Goal: Information Seeking & Learning: Learn about a topic

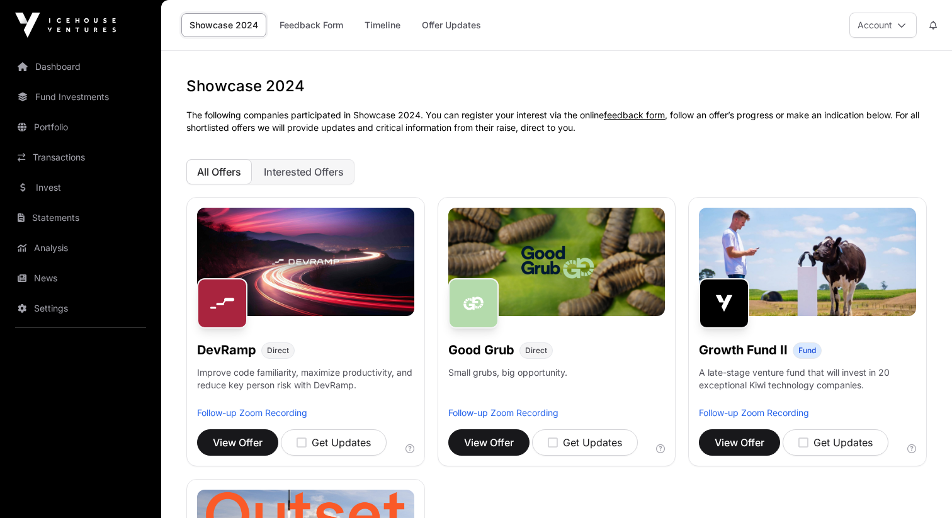
scroll to position [807, 0]
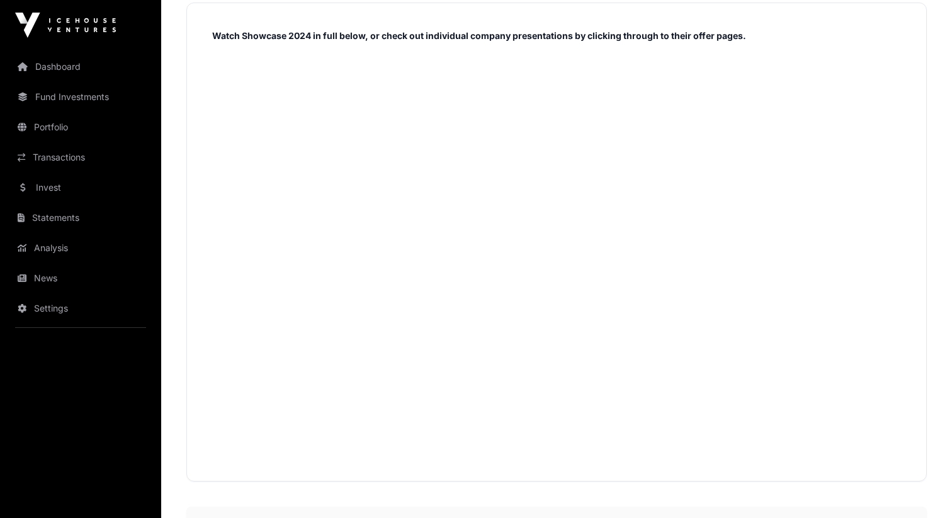
click at [191, 242] on div "Watch Showcase 2024 in full below, or check out individual company presentation…" at bounding box center [556, 242] width 741 height 479
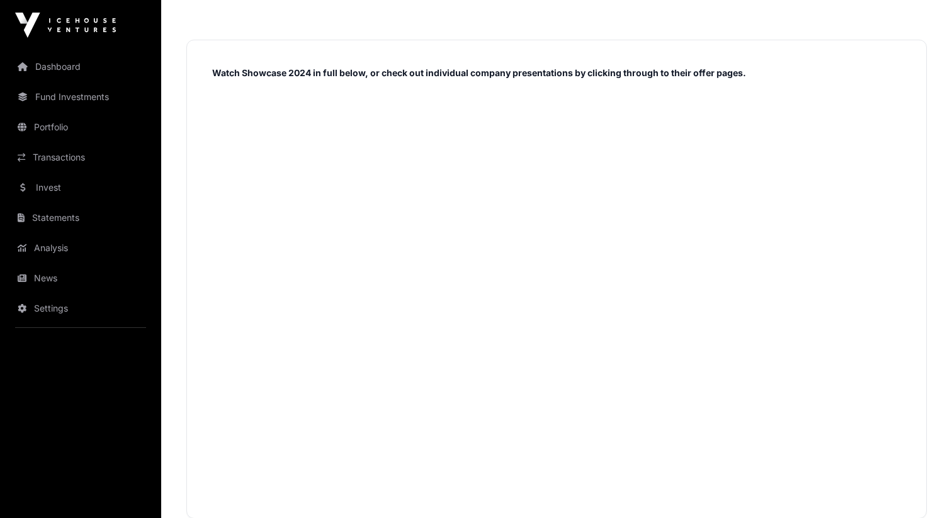
scroll to position [771, 0]
click at [65, 183] on link "Invest" at bounding box center [80, 188] width 141 height 28
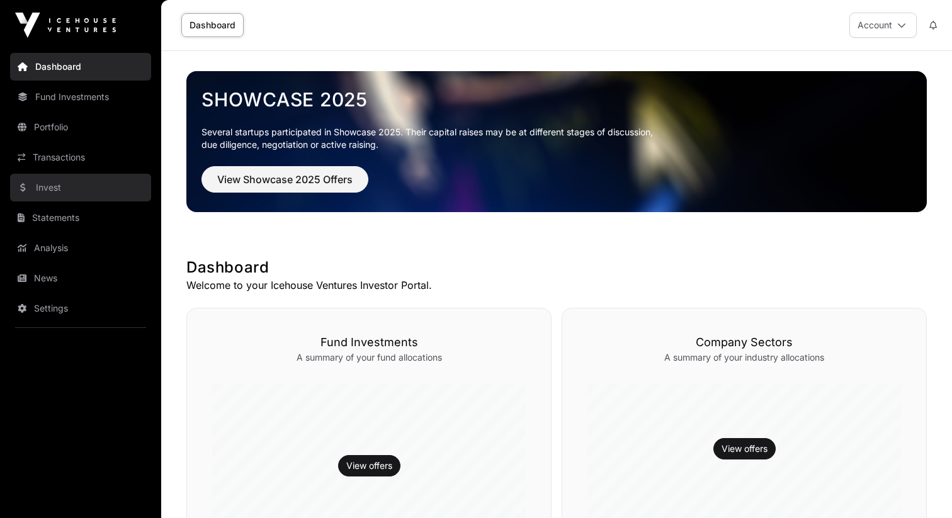
click at [88, 178] on link "Invest" at bounding box center [80, 188] width 141 height 28
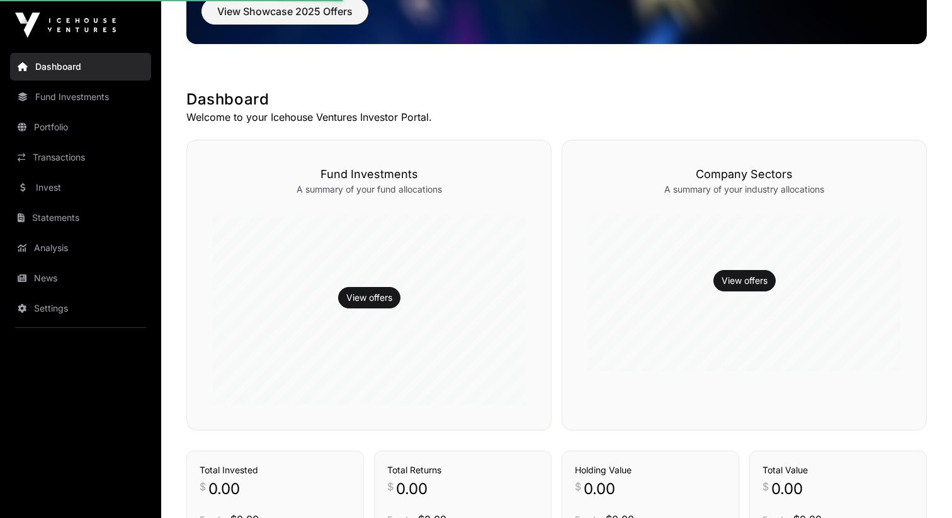
scroll to position [226, 0]
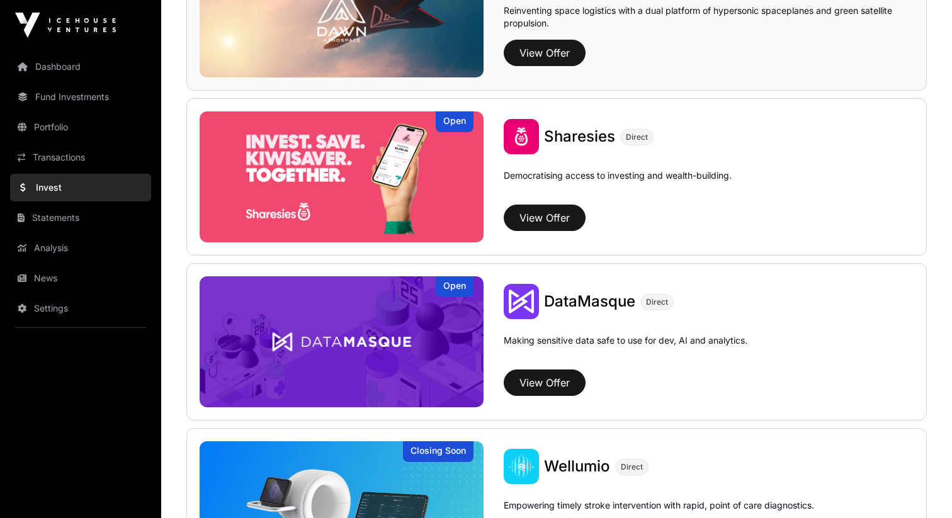
scroll to position [1765, 0]
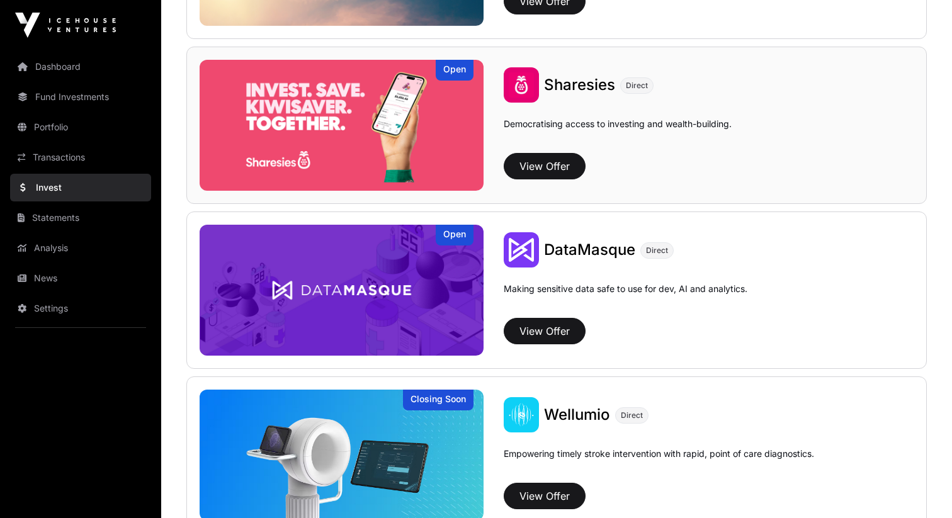
click at [578, 91] on span "Sharesies" at bounding box center [579, 85] width 71 height 18
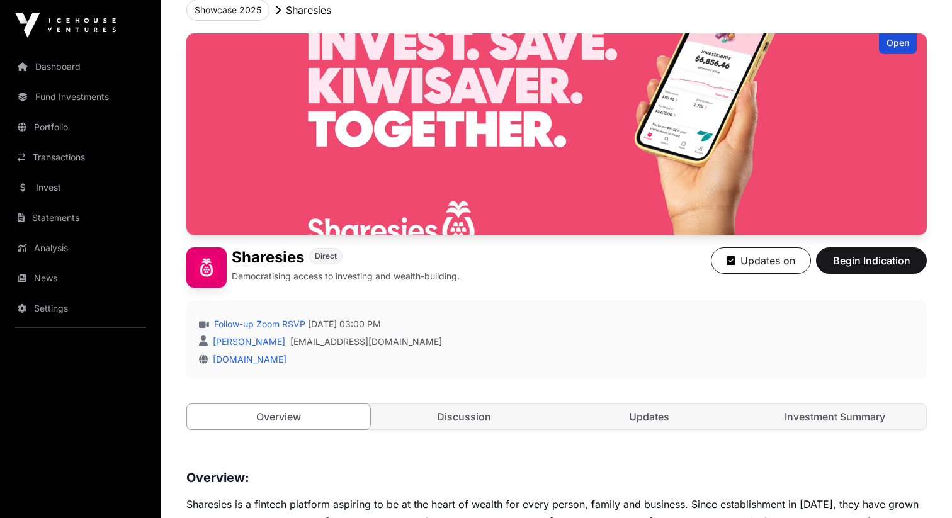
scroll to position [281, 0]
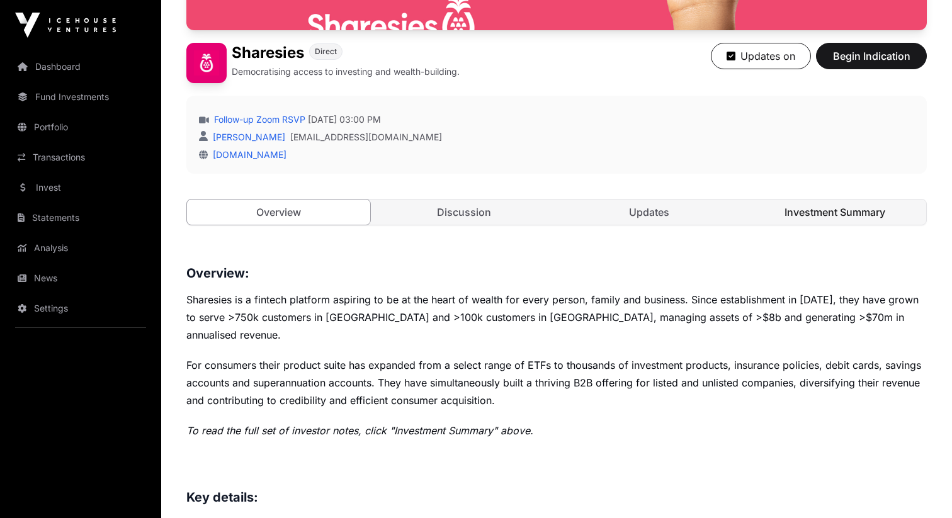
click at [787, 207] on link "Investment Summary" at bounding box center [835, 212] width 183 height 25
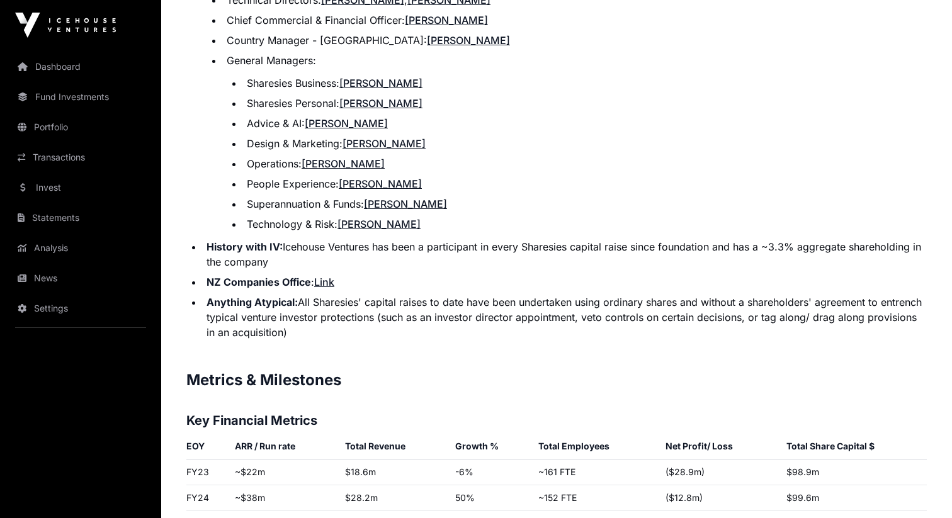
scroll to position [1994, 0]
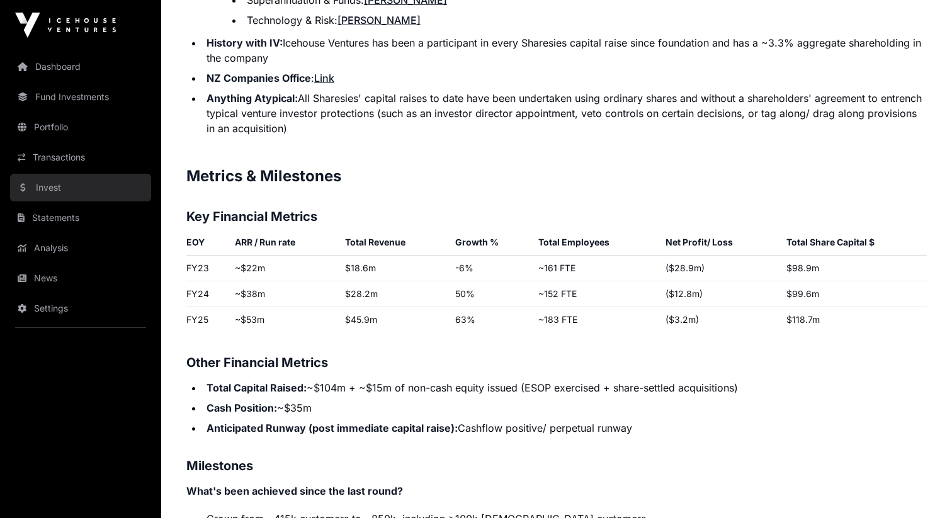
click at [71, 185] on link "Invest" at bounding box center [80, 188] width 141 height 28
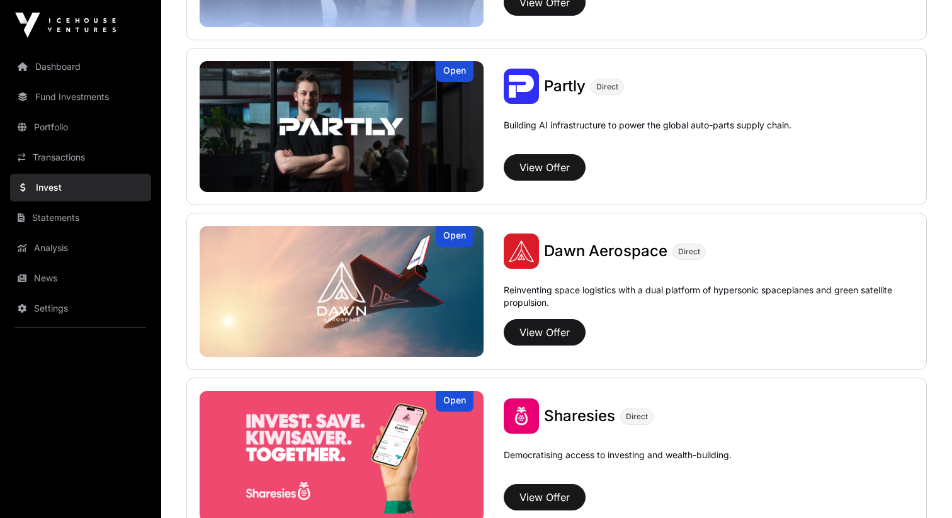
scroll to position [1620, 0]
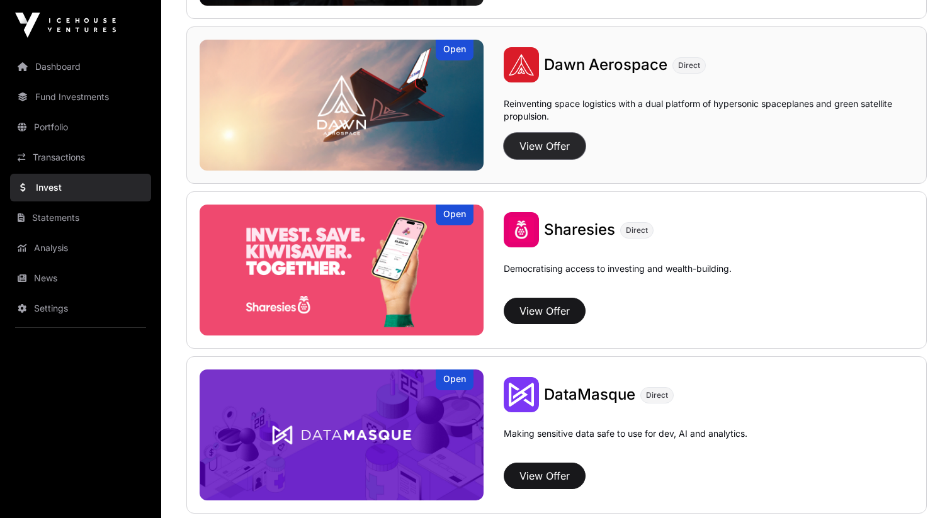
click at [516, 152] on button "View Offer" at bounding box center [545, 146] width 82 height 26
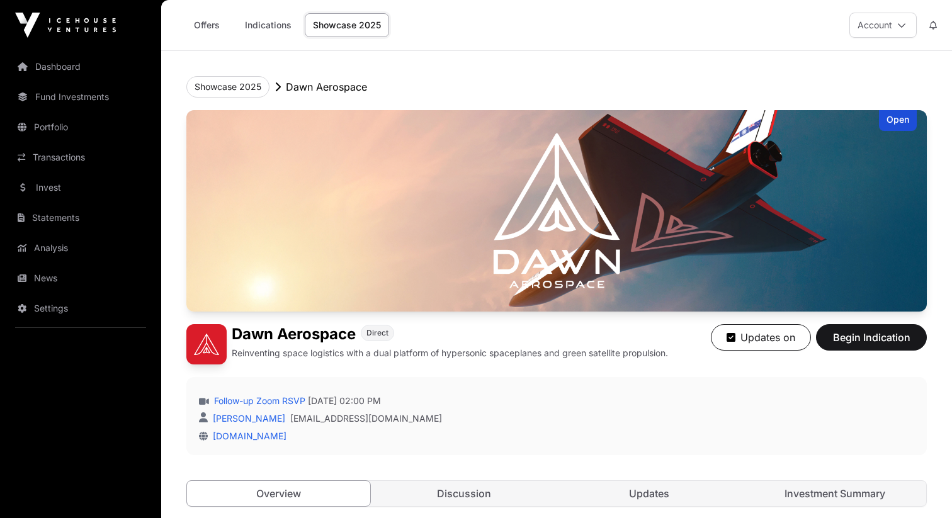
scroll to position [268, 0]
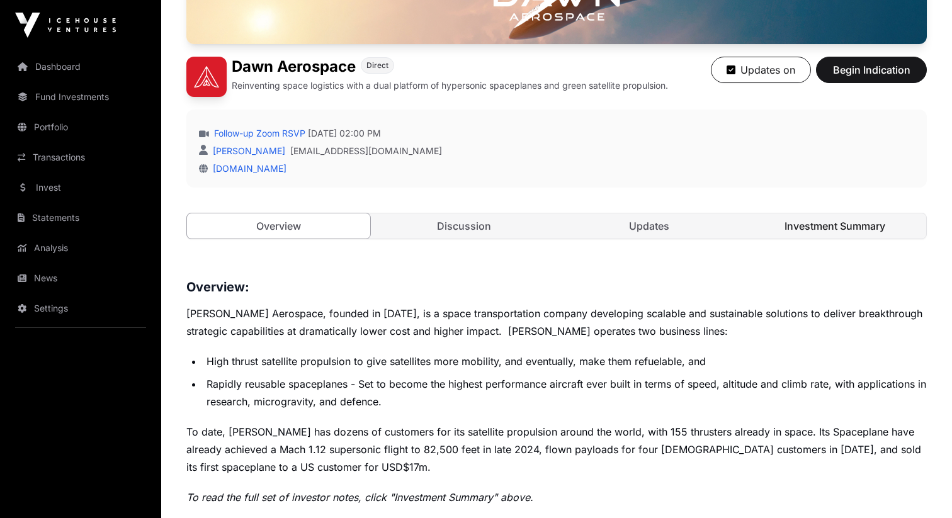
click at [788, 232] on link "Investment Summary" at bounding box center [835, 225] width 183 height 25
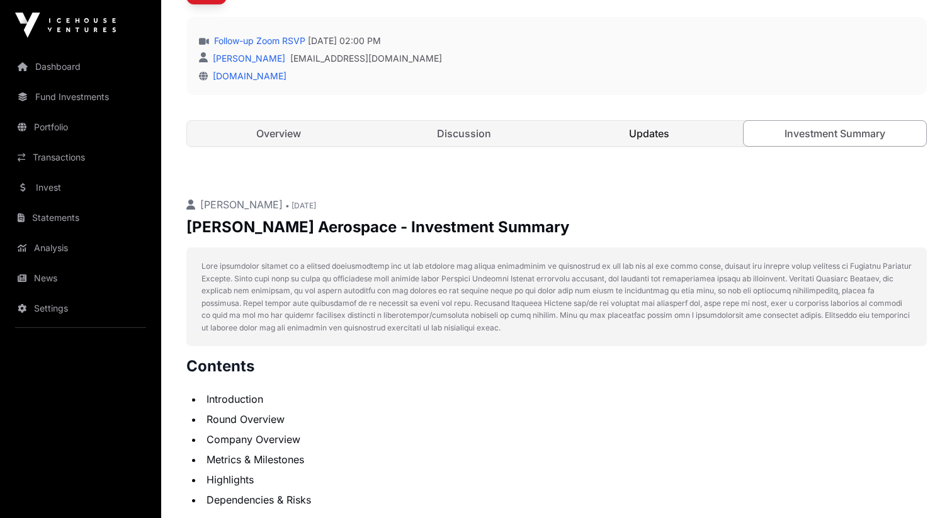
scroll to position [438, 0]
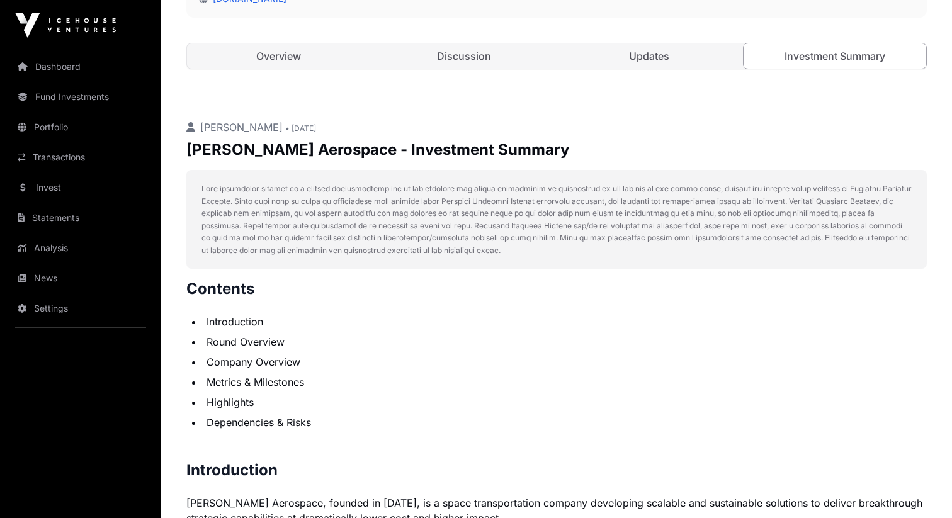
click at [632, 64] on link "Updates" at bounding box center [649, 55] width 183 height 25
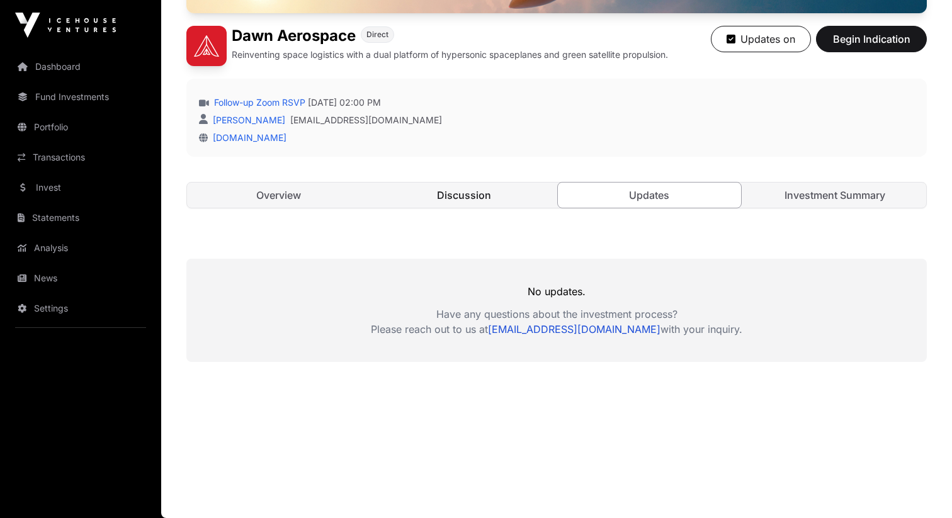
click at [423, 193] on link "Discussion" at bounding box center [464, 195] width 183 height 25
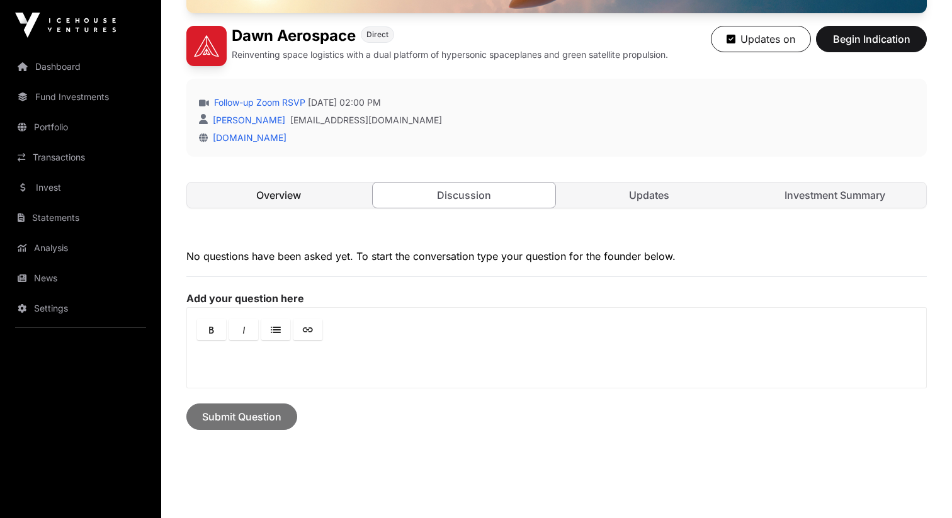
click at [271, 203] on link "Overview" at bounding box center [278, 195] width 183 height 25
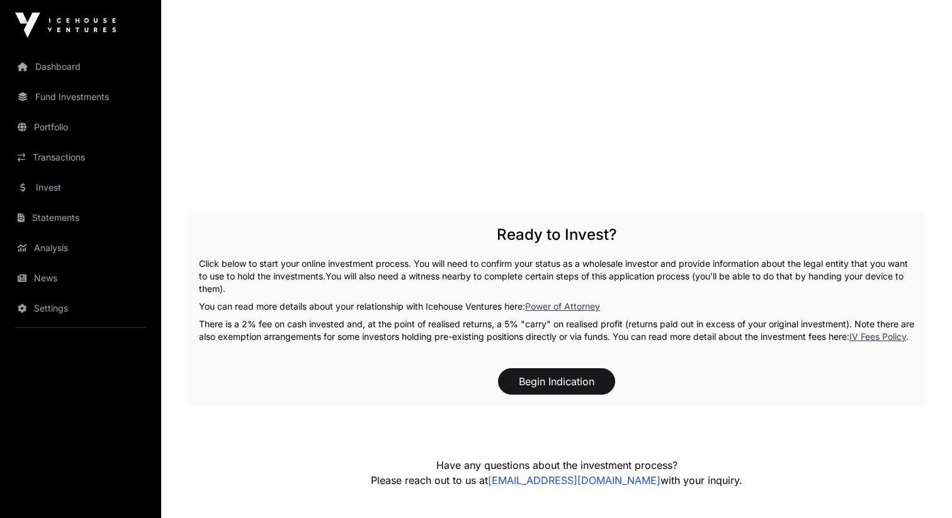
scroll to position [1881, 0]
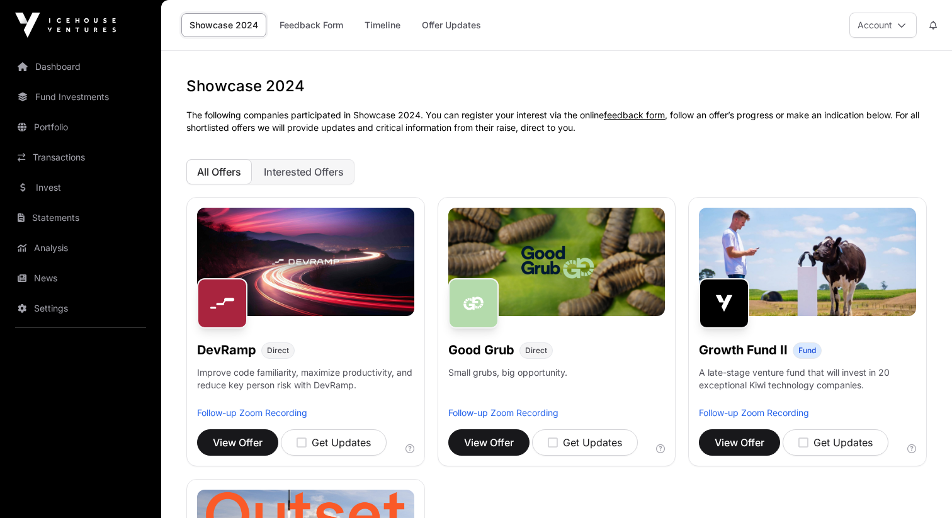
scroll to position [750, 0]
